Goal: Transaction & Acquisition: Purchase product/service

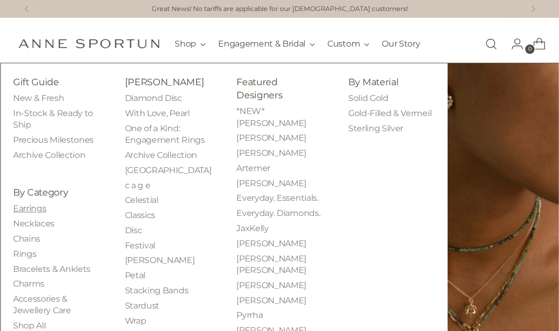
click at [23, 213] on link "Earrings" at bounding box center [29, 208] width 33 height 10
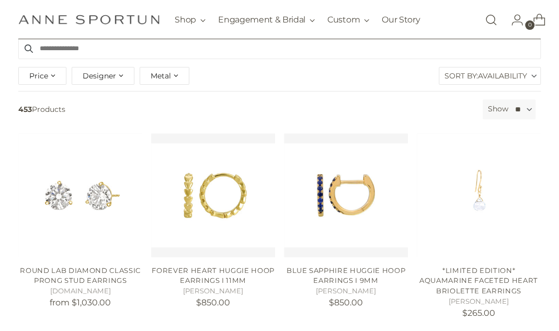
scroll to position [117, 0]
click at [54, 77] on div "Price" at bounding box center [42, 76] width 48 height 18
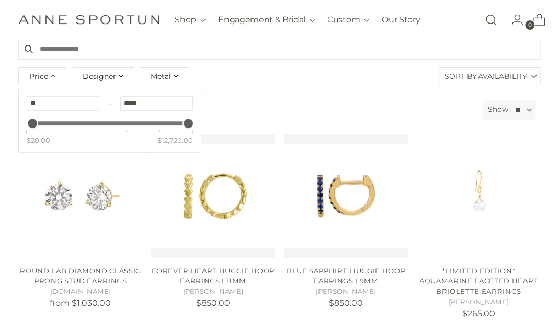
type input "*******"
click at [77, 123] on div "Price" at bounding box center [134, 123] width 118 height 4
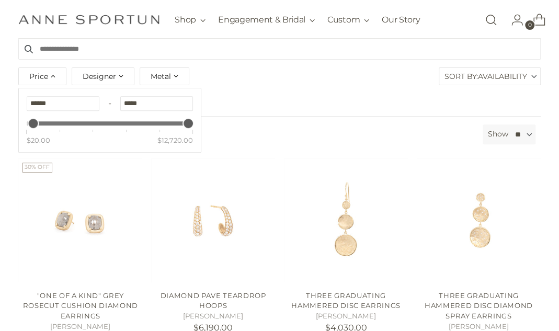
type input "******"
drag, startPoint x: 78, startPoint y: 125, endPoint x: 35, endPoint y: 126, distance: 42.9
click at [35, 126] on div "Price" at bounding box center [34, 123] width 9 height 9
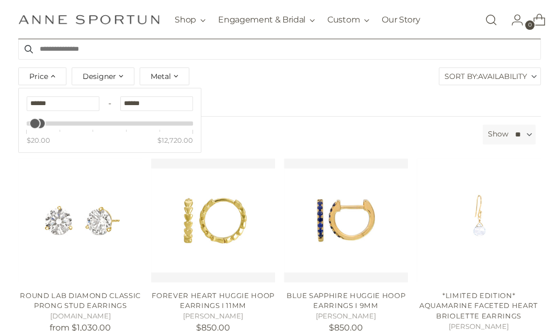
type input "******"
drag, startPoint x: 189, startPoint y: 122, endPoint x: 38, endPoint y: 122, distance: 151.1
click at [38, 122] on div "Price" at bounding box center [110, 123] width 156 height 4
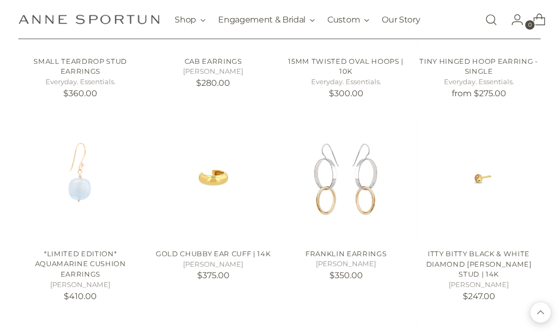
scroll to position [1132, 0]
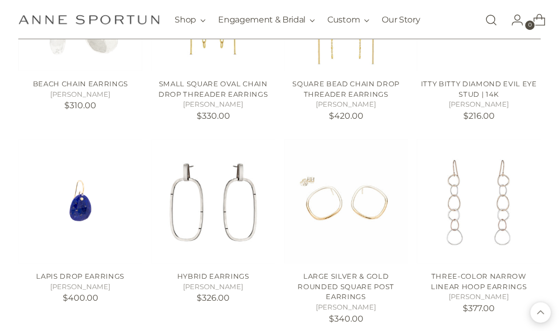
scroll to position [2084, 0]
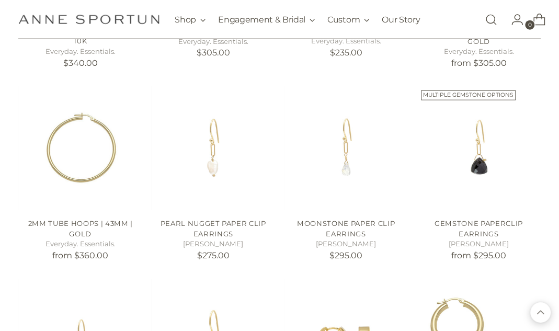
scroll to position [2722, 0]
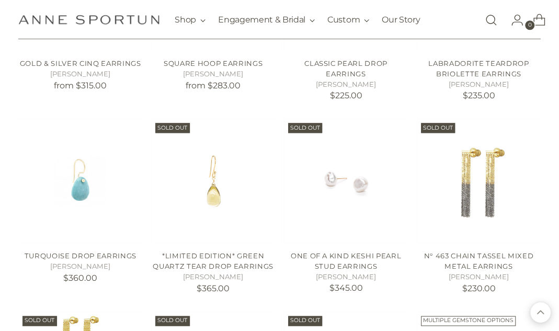
scroll to position [3853, 0]
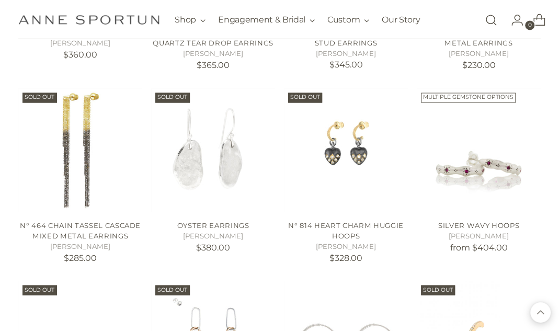
scroll to position [4065, 0]
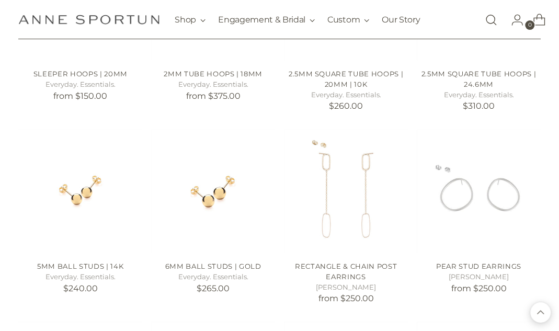
scroll to position [3442, 0]
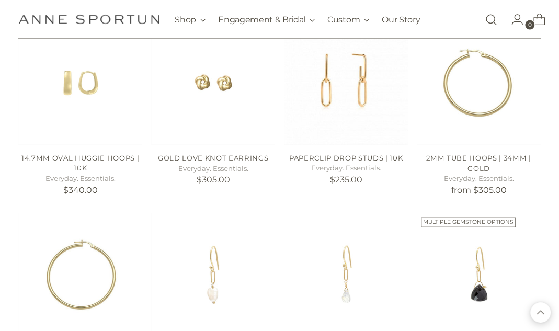
scroll to position [2583, 0]
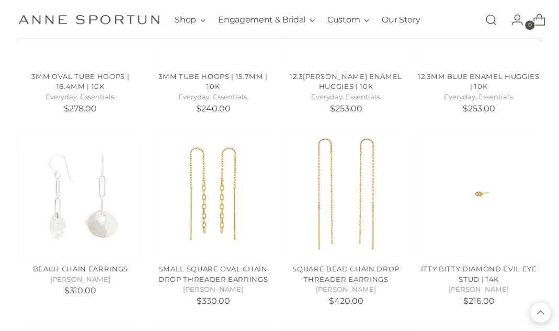
scroll to position [1802, 0]
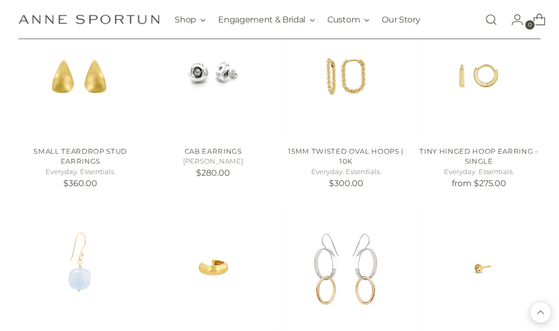
scroll to position [1035, 0]
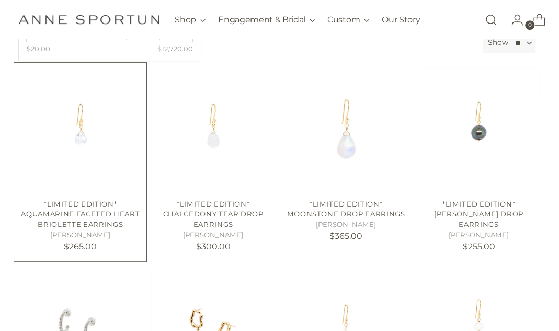
scroll to position [208, 0]
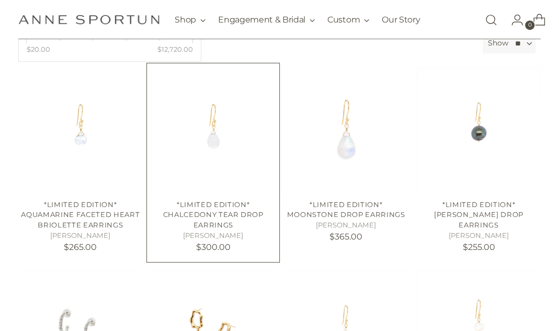
click at [230, 212] on link "*Limited Edition* Chalcedony Tear Drop Earrings" at bounding box center [213, 214] width 100 height 29
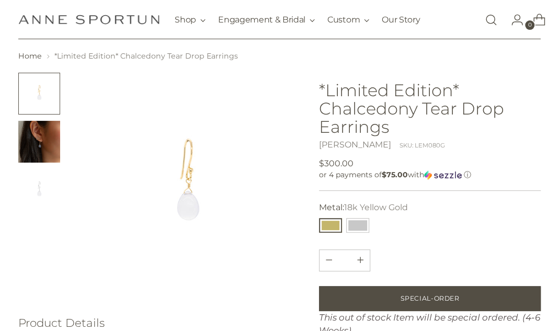
scroll to position [28, 0]
